Goal: Navigation & Orientation: Find specific page/section

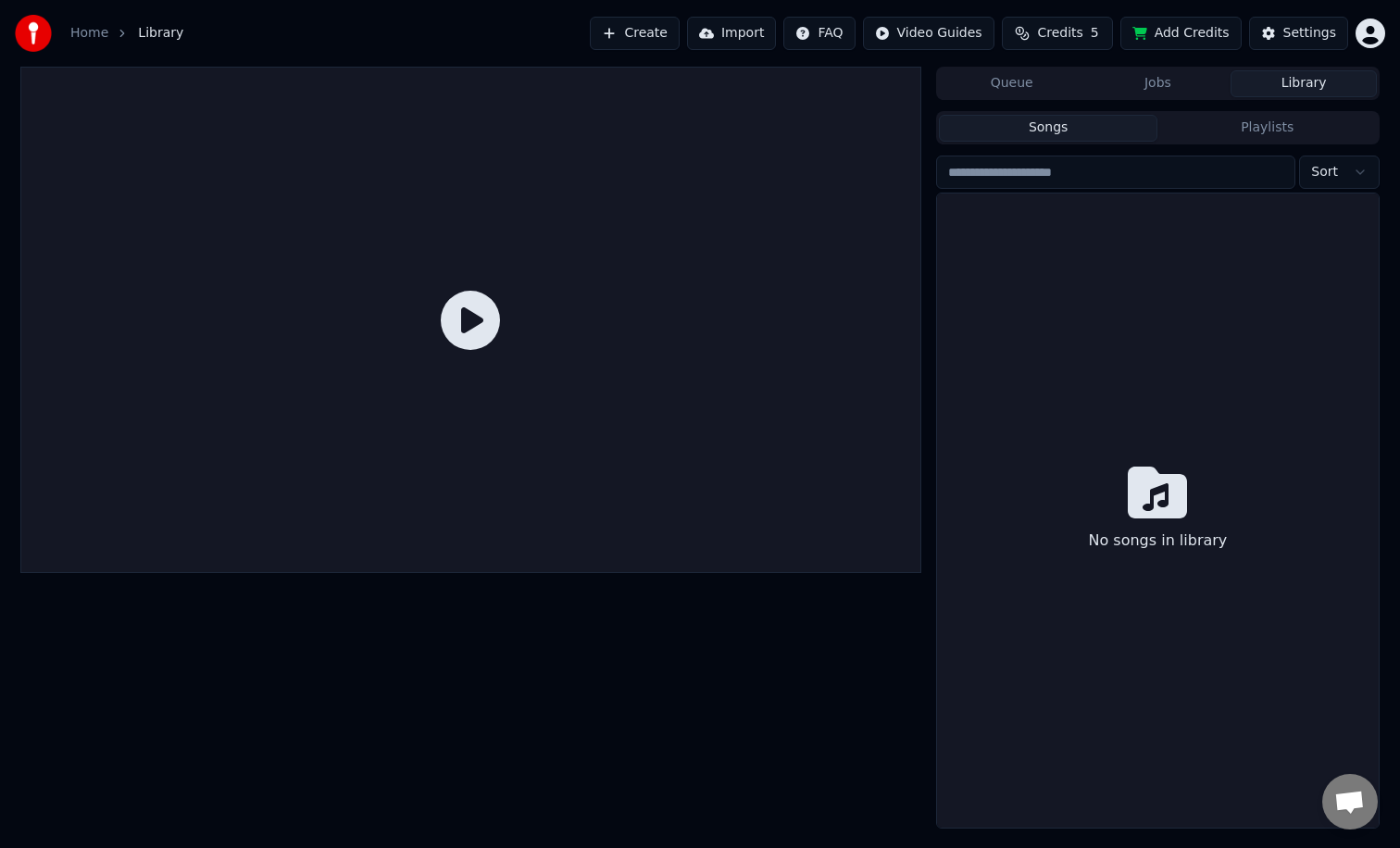
click at [462, 331] on icon at bounding box center [469, 320] width 59 height 59
click at [474, 328] on icon at bounding box center [469, 320] width 59 height 59
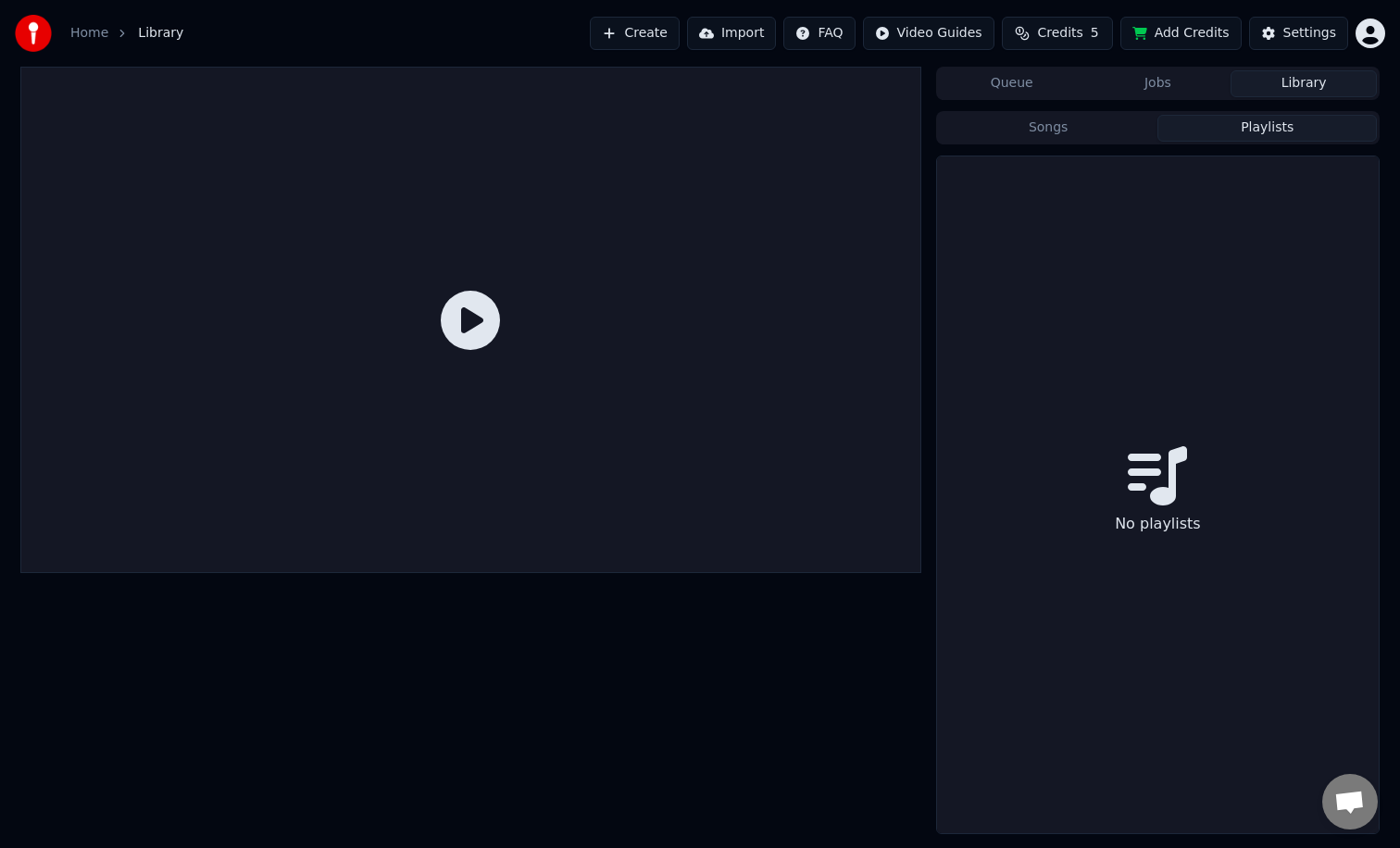
drag, startPoint x: 1258, startPoint y: 122, endPoint x: 1242, endPoint y: 123, distance: 16.0
click at [1258, 124] on button "Playlists" at bounding box center [1267, 128] width 220 height 27
drag, startPoint x: 1084, startPoint y: 127, endPoint x: 1102, endPoint y: 127, distance: 18.0
click at [1084, 127] on button "Songs" at bounding box center [1048, 128] width 220 height 27
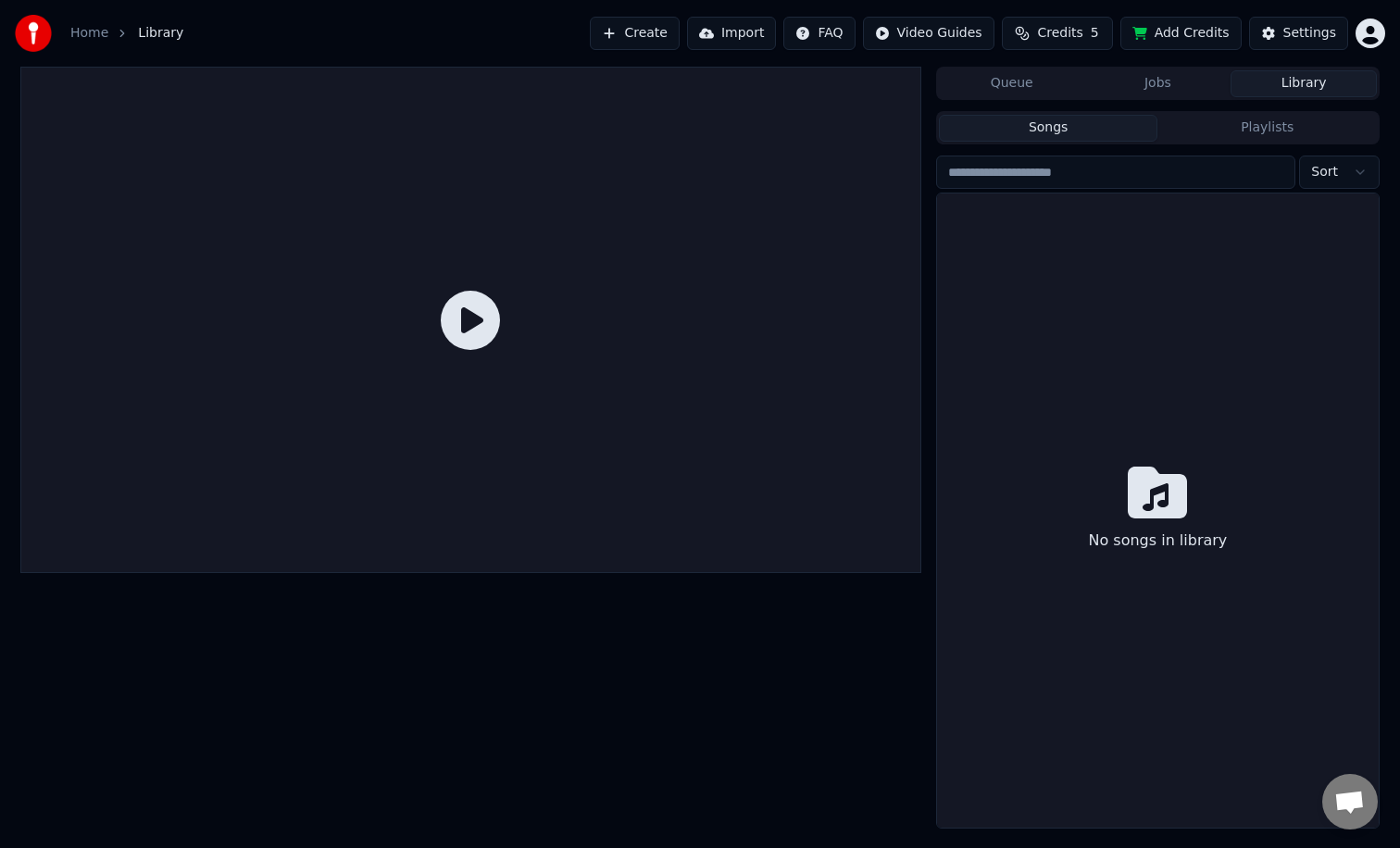
click at [1120, 177] on input "search" at bounding box center [1115, 172] width 359 height 34
type input "****"
click at [1278, 172] on input "****" at bounding box center [1115, 172] width 359 height 34
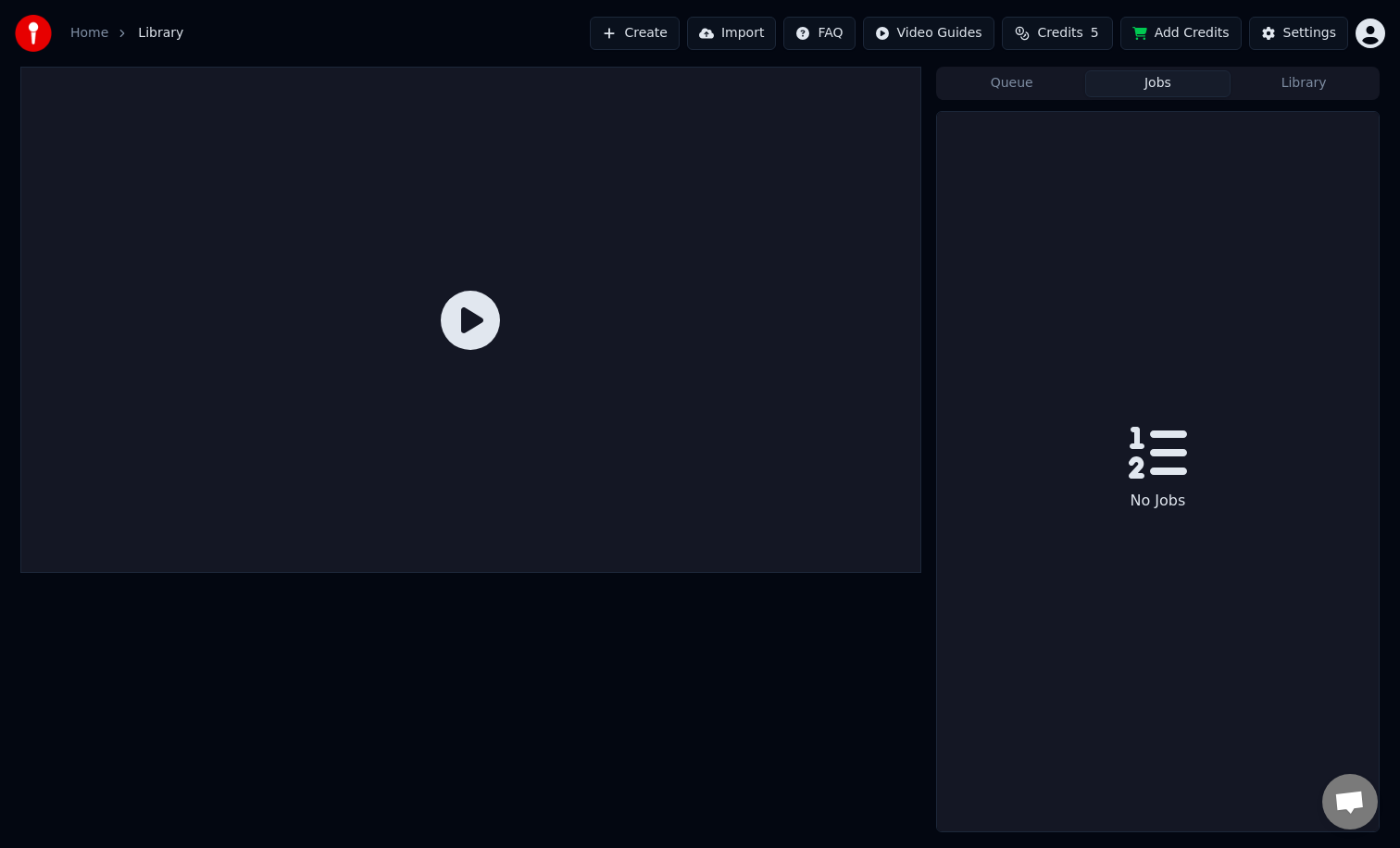
click at [1175, 86] on button "Jobs" at bounding box center [1158, 84] width 146 height 27
click at [1046, 83] on button "Queue" at bounding box center [1012, 84] width 146 height 27
click at [1125, 86] on button "Jobs" at bounding box center [1158, 84] width 146 height 27
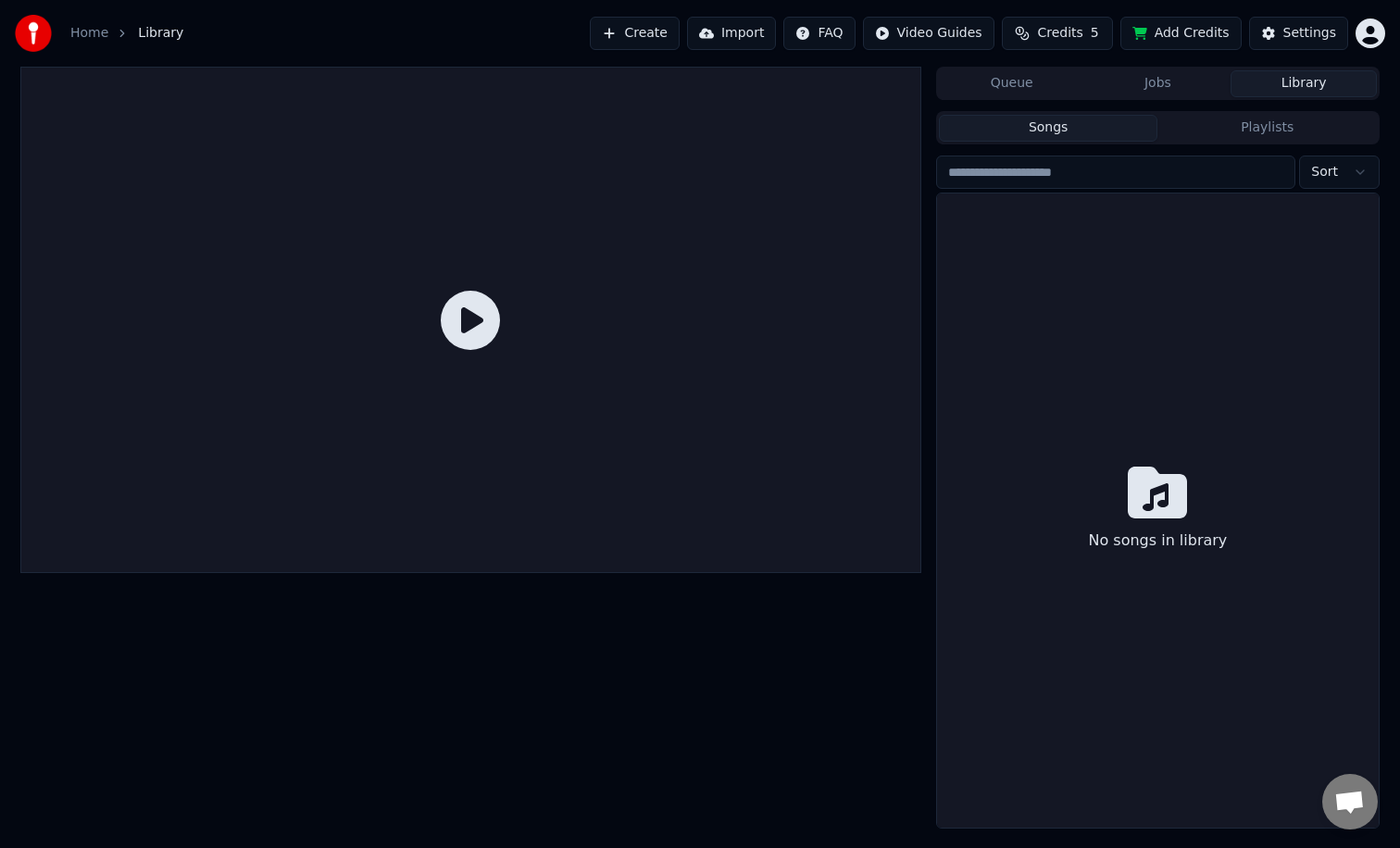
click at [1286, 93] on button "Library" at bounding box center [1304, 84] width 146 height 27
